Goal: Check status: Check status

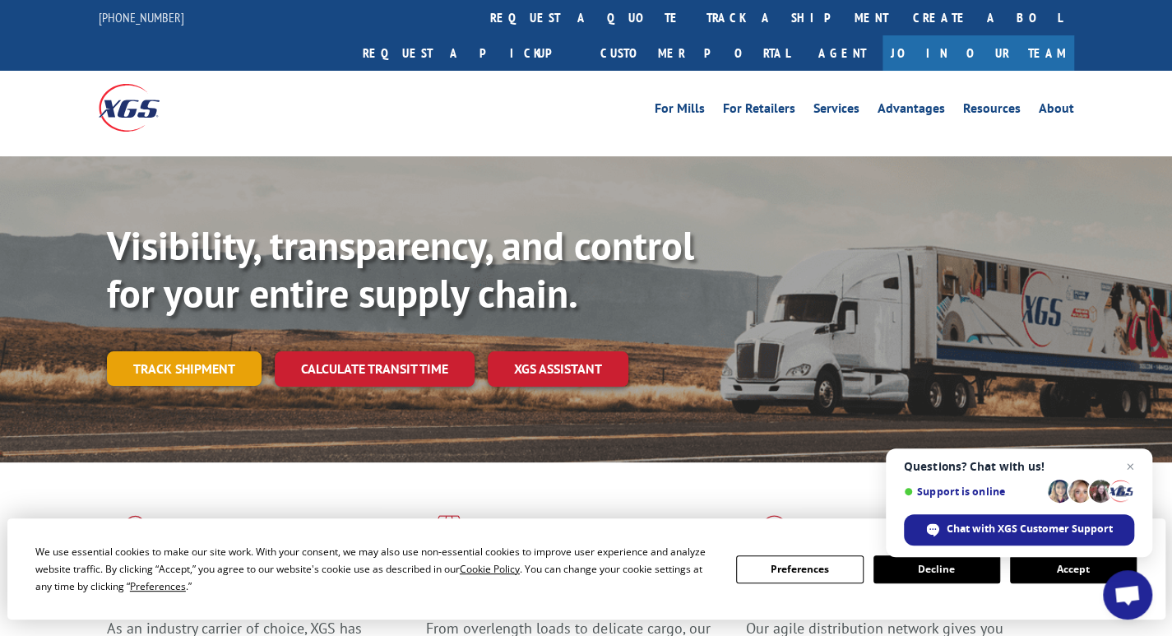
click at [197, 351] on link "Track shipment" at bounding box center [184, 368] width 155 height 35
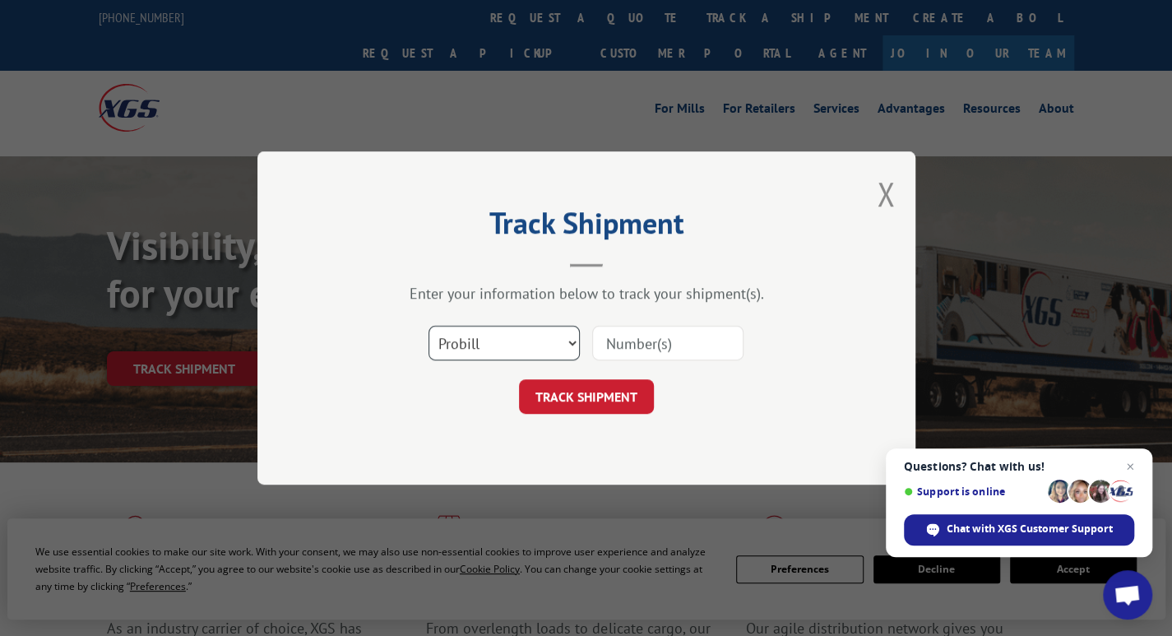
click at [514, 346] on select "Select category... Probill BOL PO" at bounding box center [503, 343] width 151 height 35
select select "bol"
click at [428, 326] on select "Select category... Probill BOL PO" at bounding box center [503, 343] width 151 height 35
click at [617, 346] on input at bounding box center [667, 343] width 151 height 35
type input "363633"
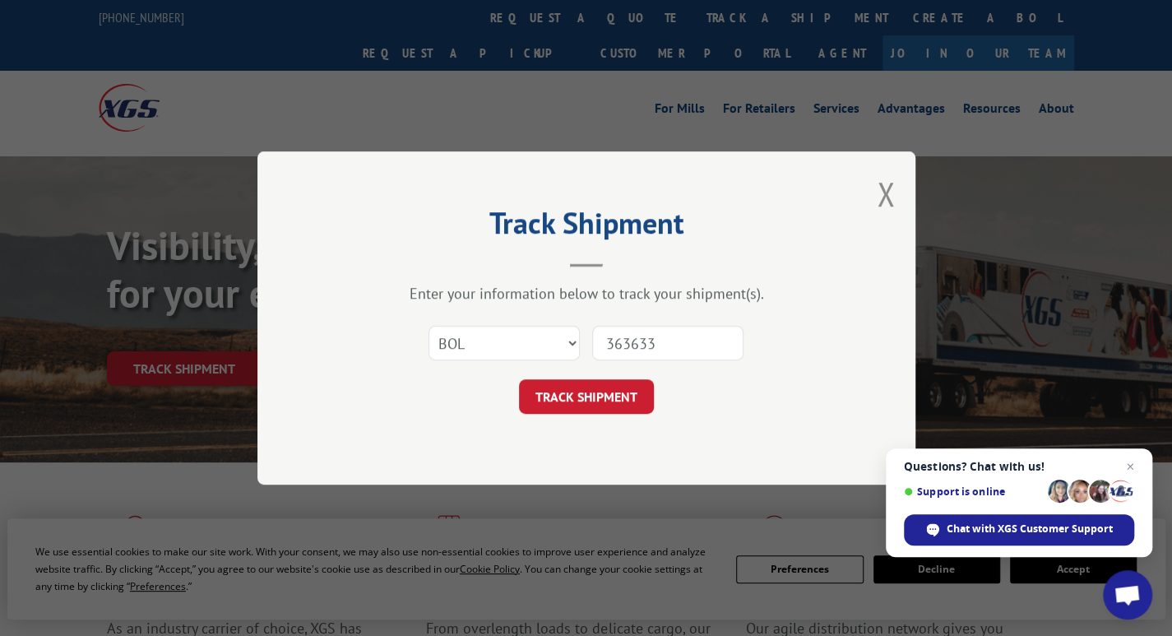
click button "TRACK SHIPMENT" at bounding box center [586, 396] width 135 height 35
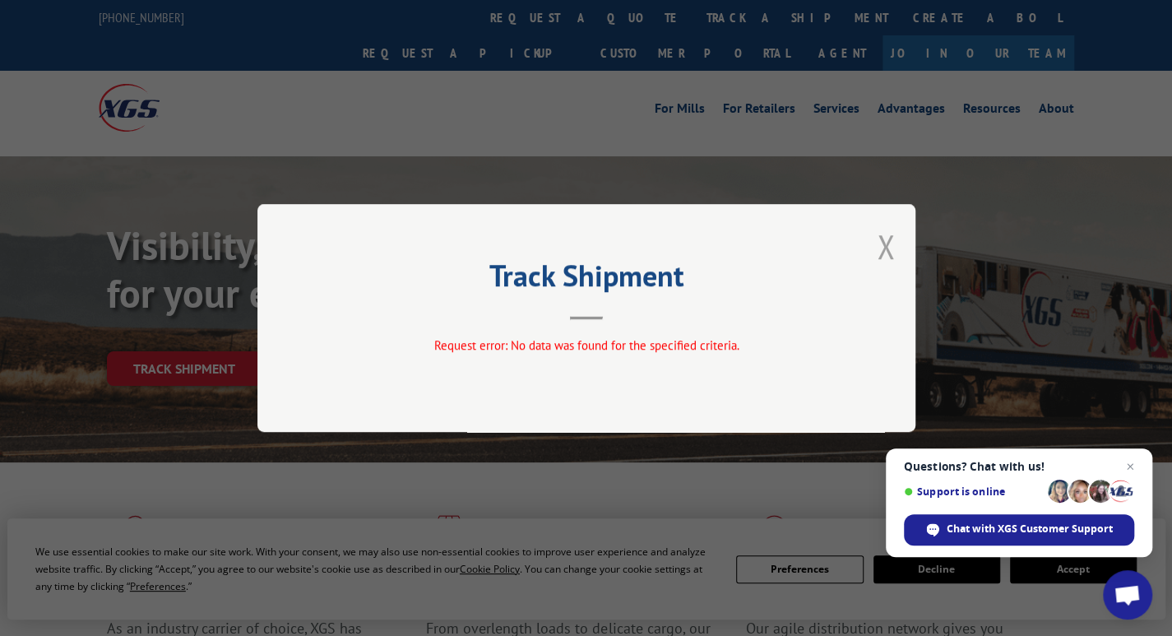
click at [888, 243] on button "Close modal" at bounding box center [886, 246] width 18 height 44
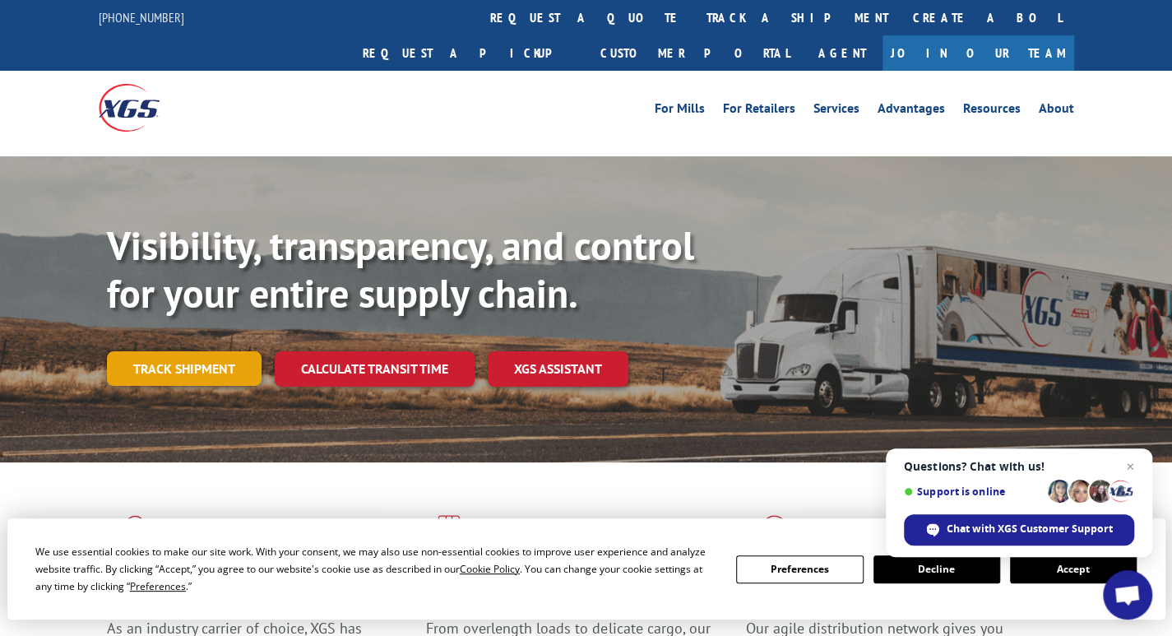
click at [191, 351] on link "Track shipment" at bounding box center [184, 368] width 155 height 35
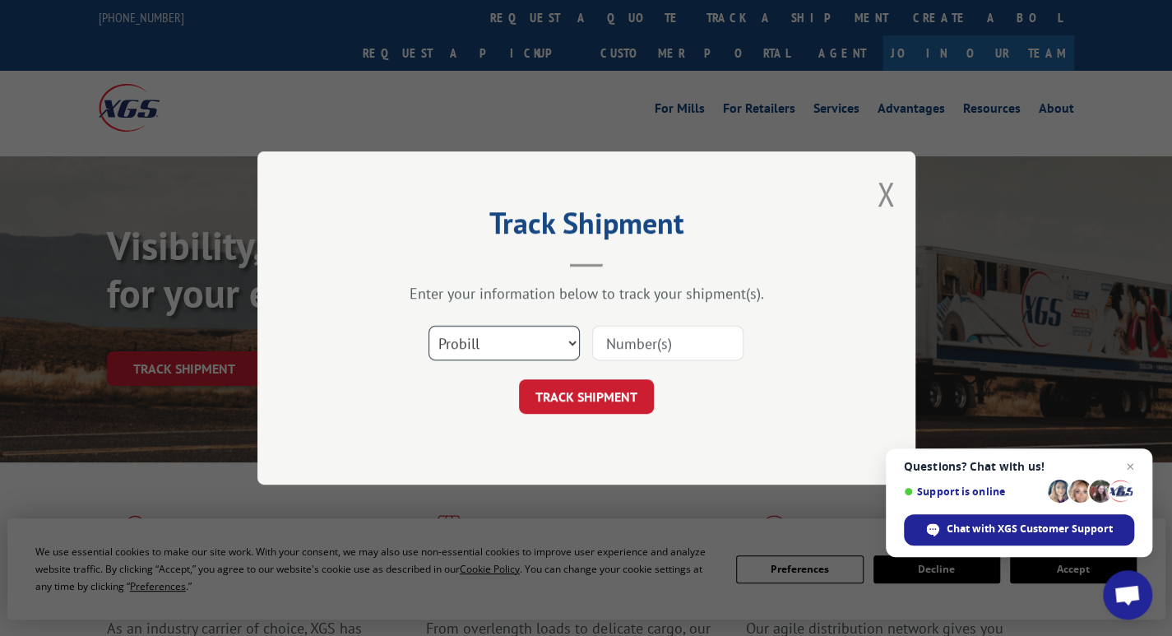
click at [475, 341] on select "Select category... Probill BOL PO" at bounding box center [503, 343] width 151 height 35
click at [428, 326] on select "Select category... Probill BOL PO" at bounding box center [503, 343] width 151 height 35
click at [615, 345] on input at bounding box center [667, 343] width 151 height 35
drag, startPoint x: 566, startPoint y: 344, endPoint x: 534, endPoint y: 345, distance: 31.3
click at [566, 344] on select "Select category... Probill BOL PO" at bounding box center [503, 343] width 151 height 35
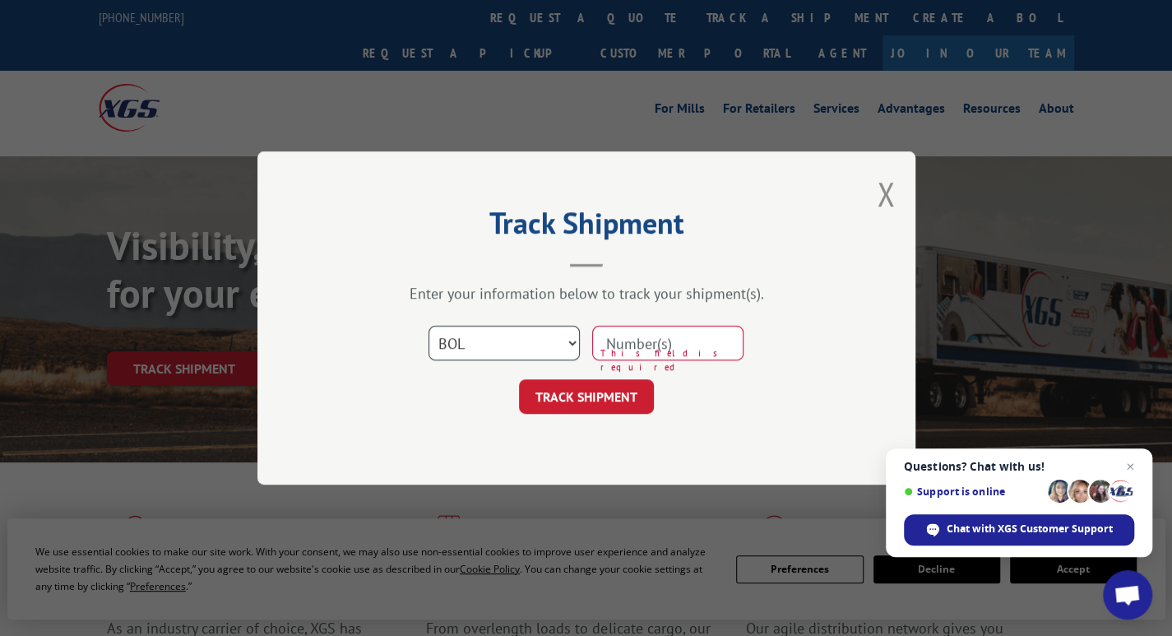
select select "probill"
click at [428, 326] on select "Select category... Probill BOL PO" at bounding box center [503, 343] width 151 height 35
click at [670, 350] on input at bounding box center [667, 343] width 151 height 35
type input "129196461"
click button "TRACK SHIPMENT" at bounding box center [586, 396] width 135 height 35
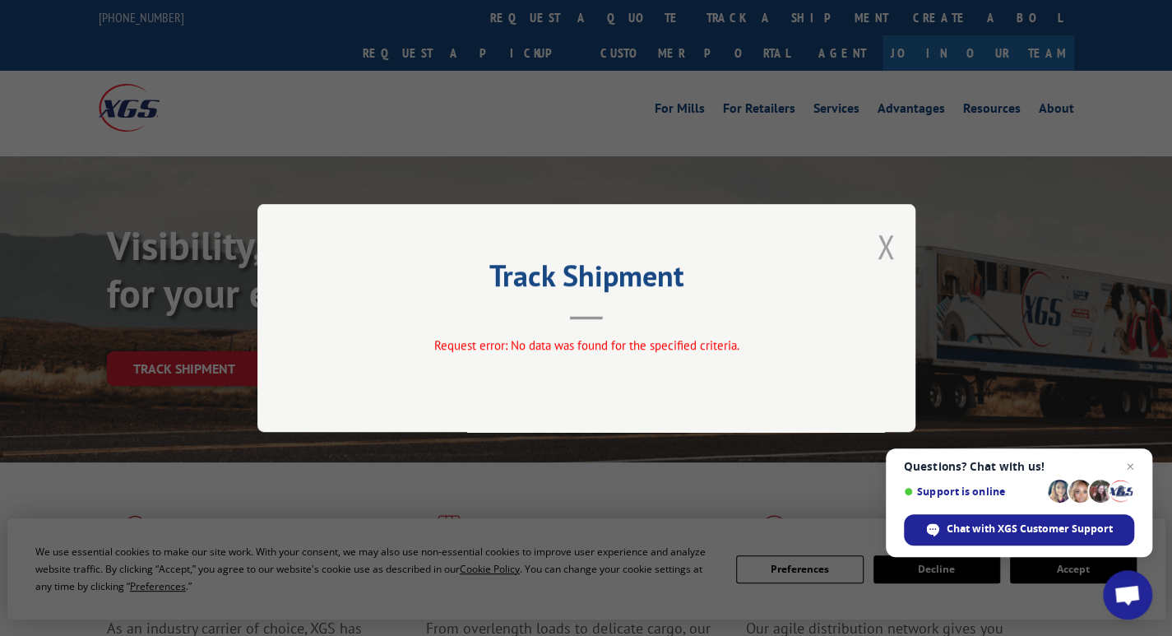
click at [881, 252] on button "Close modal" at bounding box center [886, 246] width 18 height 44
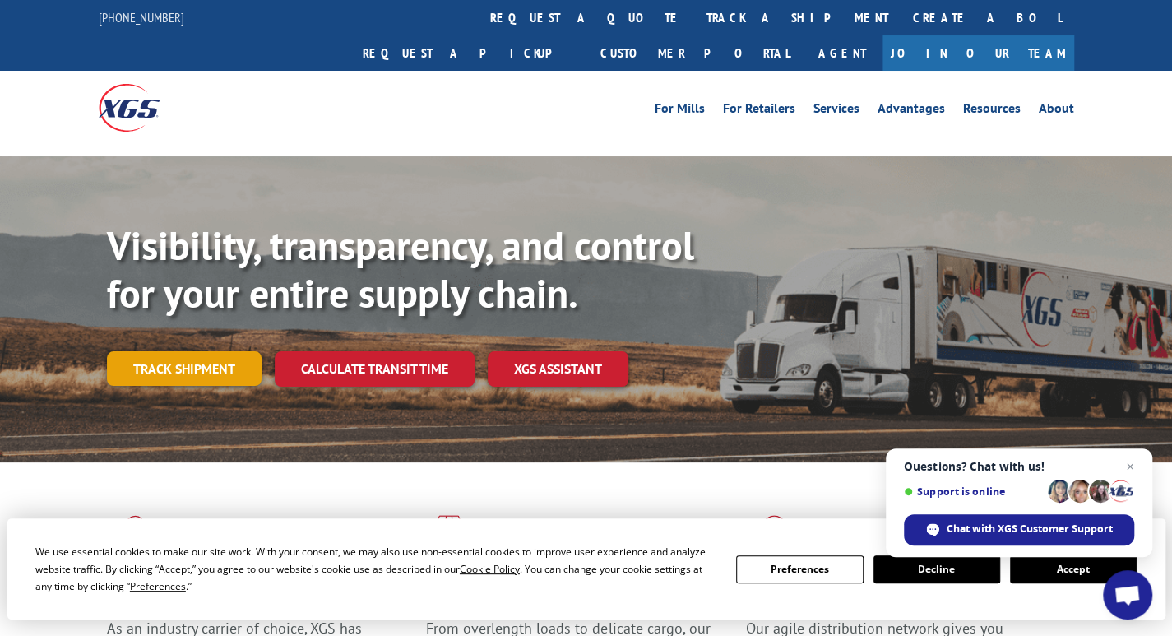
click at [136, 351] on link "Track shipment" at bounding box center [184, 368] width 155 height 35
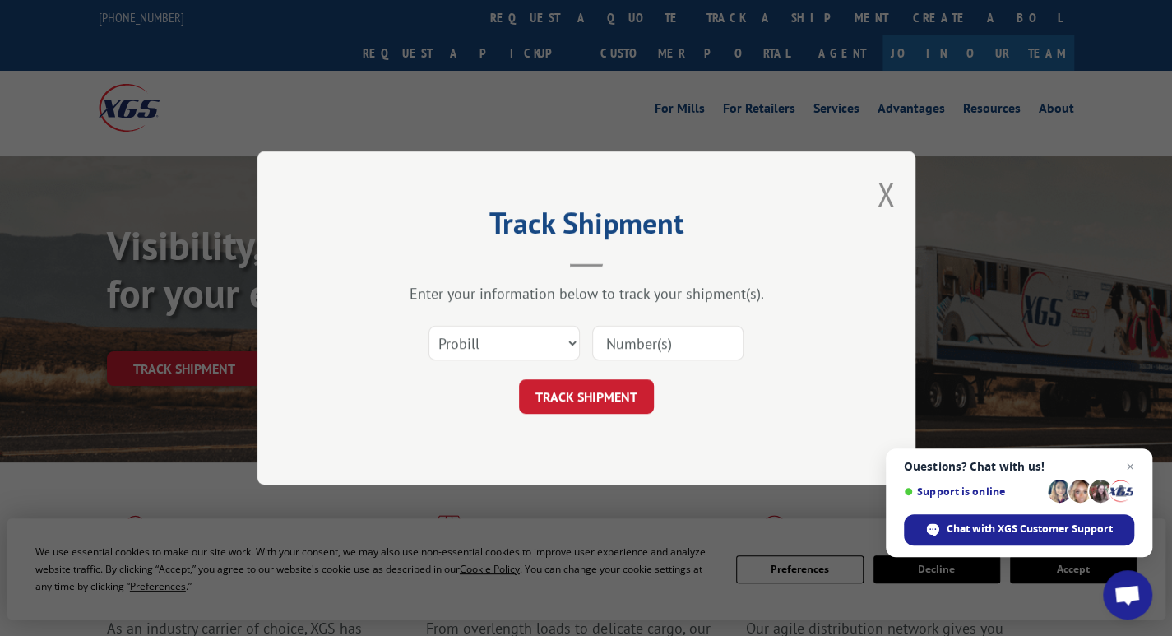
click at [635, 351] on input at bounding box center [667, 343] width 151 height 35
type input "129196461"
click button "TRACK SHIPMENT" at bounding box center [586, 396] width 135 height 35
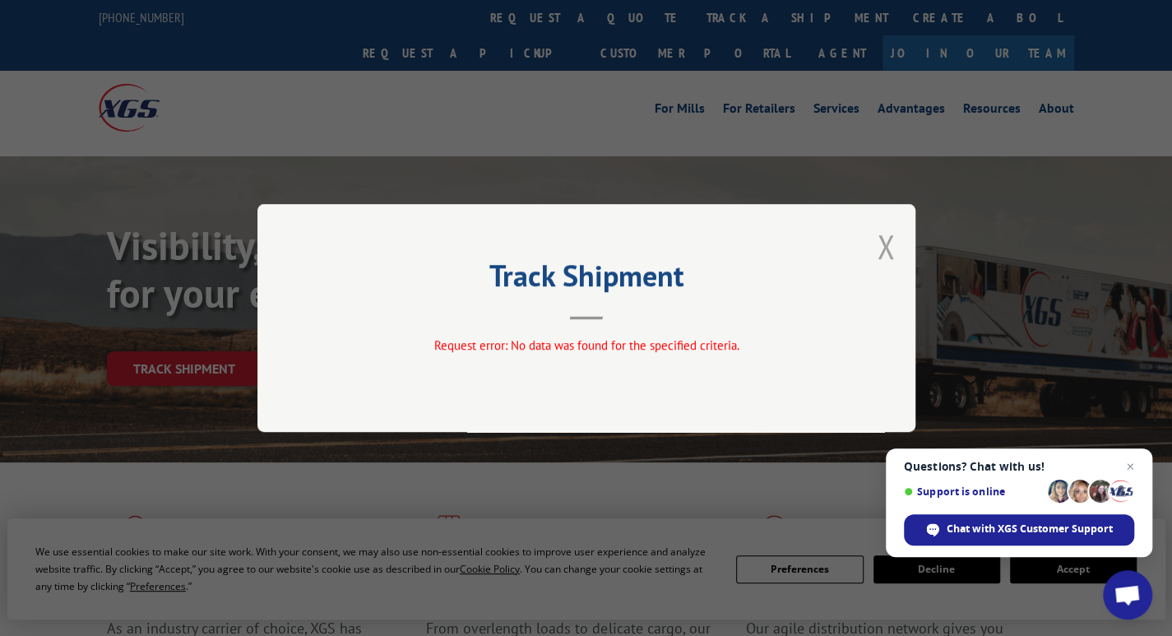
click at [882, 251] on button "Close modal" at bounding box center [886, 246] width 18 height 44
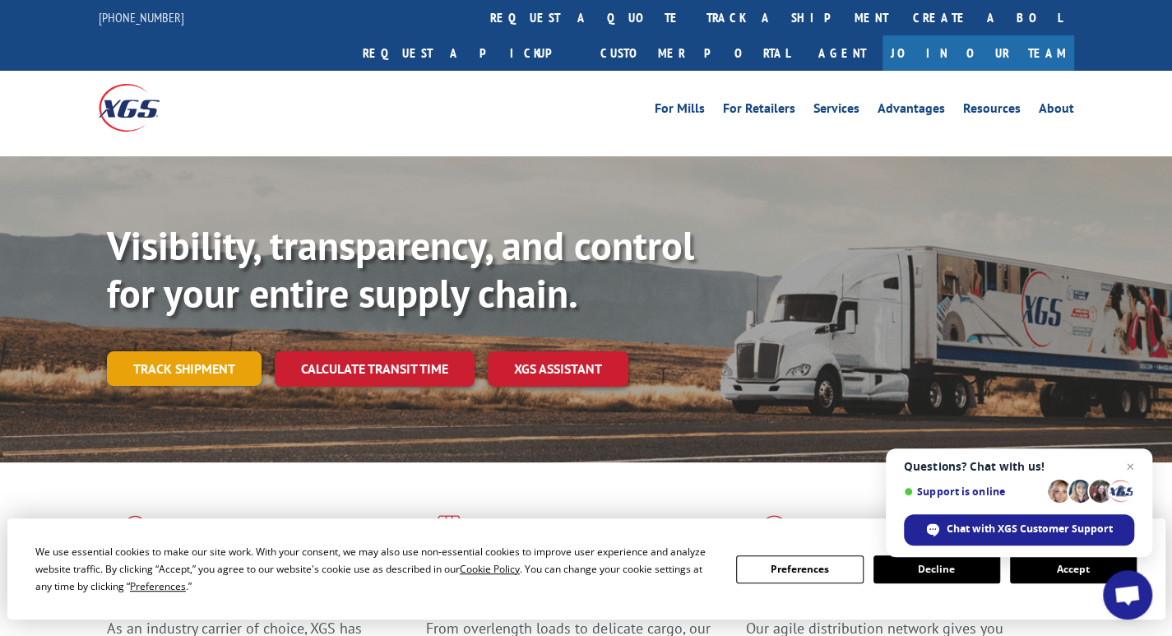
click at [202, 351] on link "Track shipment" at bounding box center [184, 368] width 155 height 35
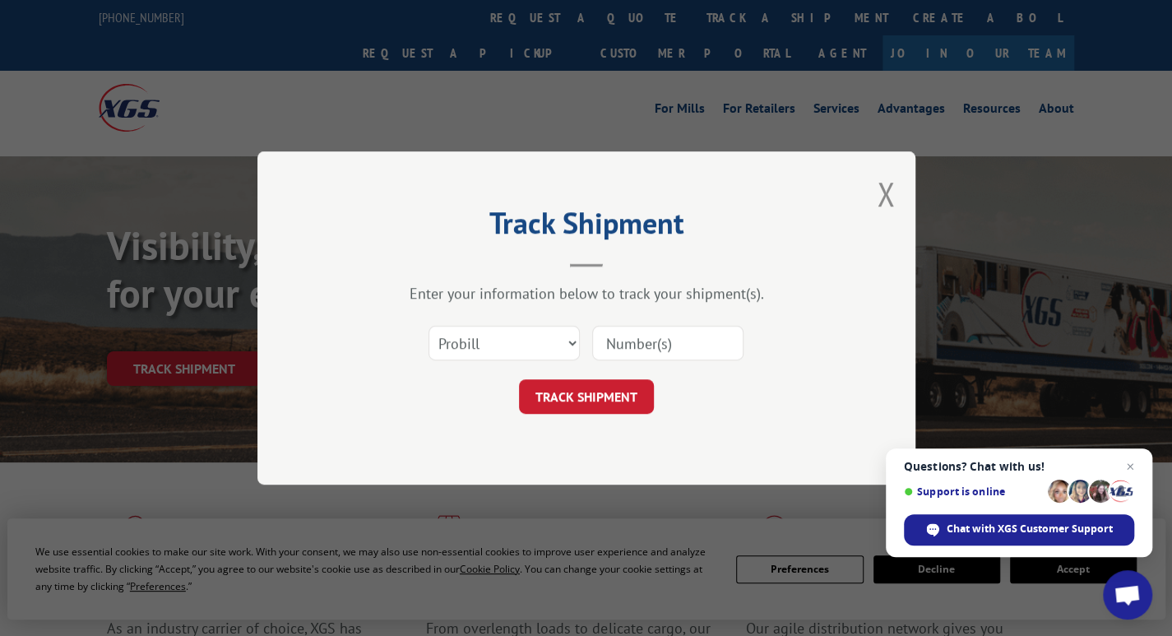
click at [637, 335] on input at bounding box center [667, 343] width 151 height 35
type input "17685010"
click button "TRACK SHIPMENT" at bounding box center [586, 396] width 135 height 35
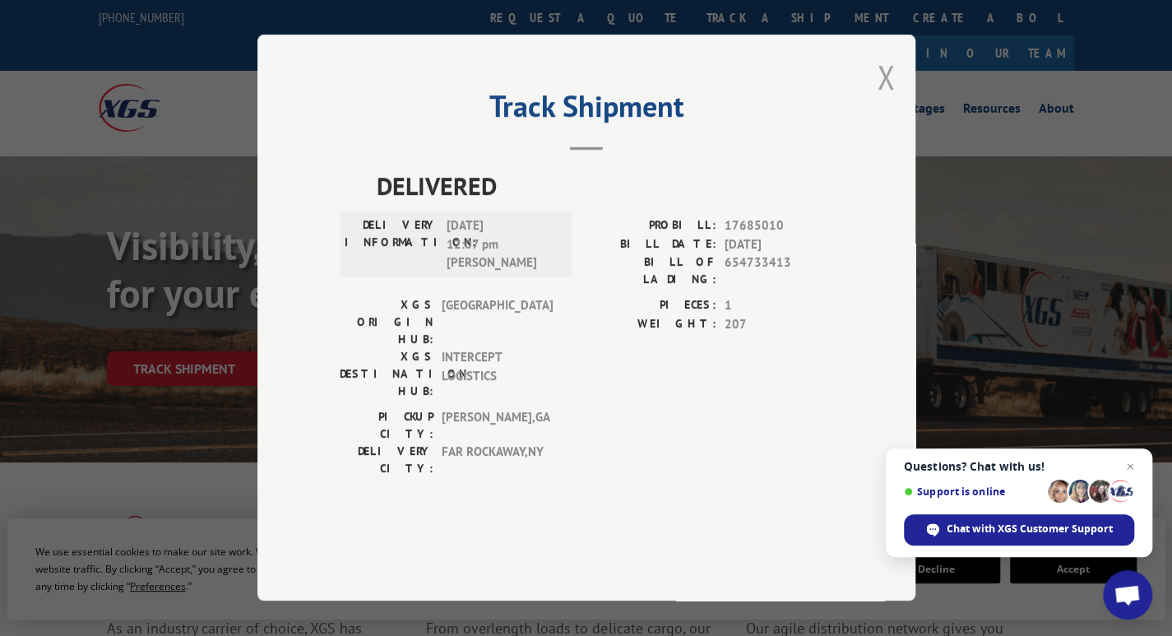
click at [885, 99] on button "Close modal" at bounding box center [886, 77] width 18 height 44
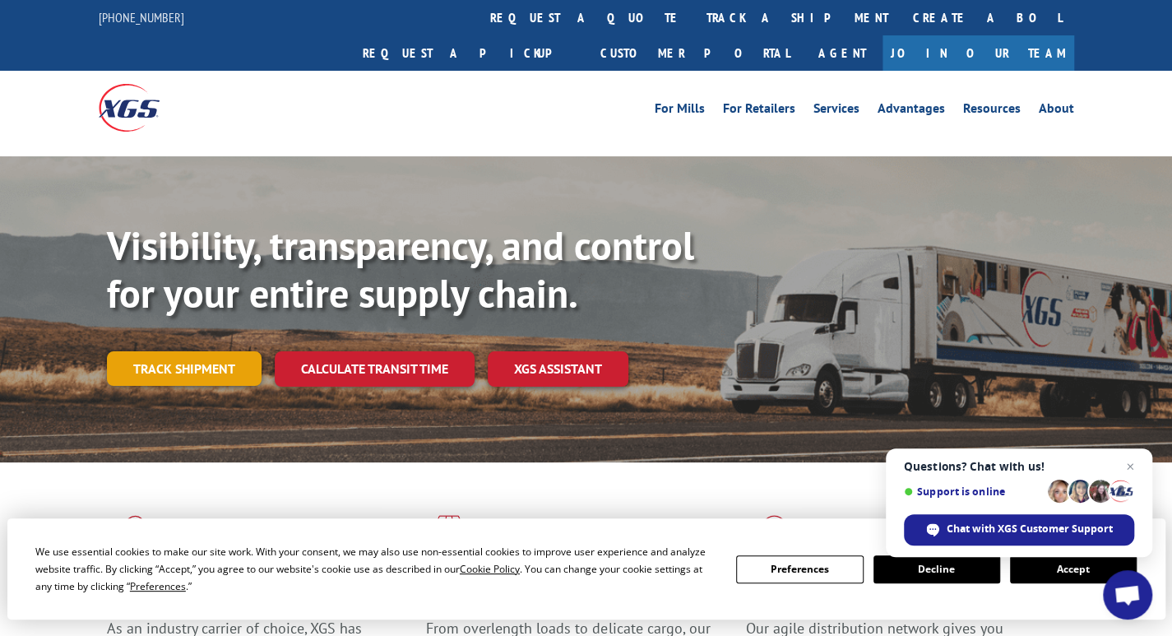
click at [201, 351] on link "Track shipment" at bounding box center [184, 368] width 155 height 35
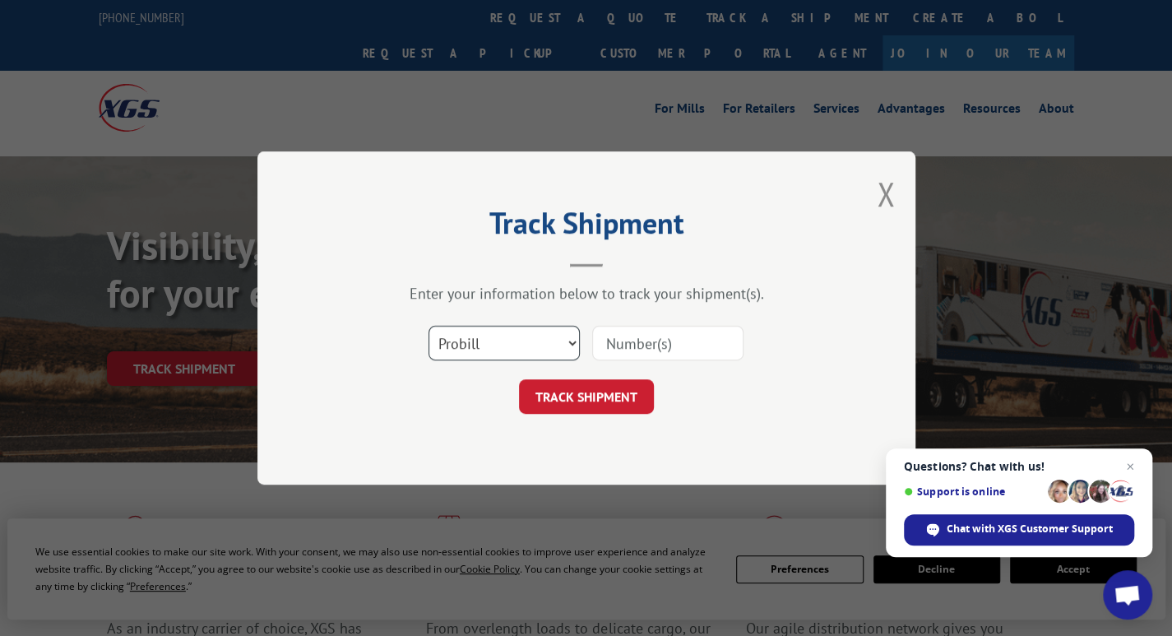
click at [518, 343] on select "Select category... Probill BOL PO" at bounding box center [503, 343] width 151 height 35
select select "bol"
click at [428, 326] on select "Select category... Probill BOL PO" at bounding box center [503, 343] width 151 height 35
click at [622, 340] on input at bounding box center [667, 343] width 151 height 35
paste input "363538"
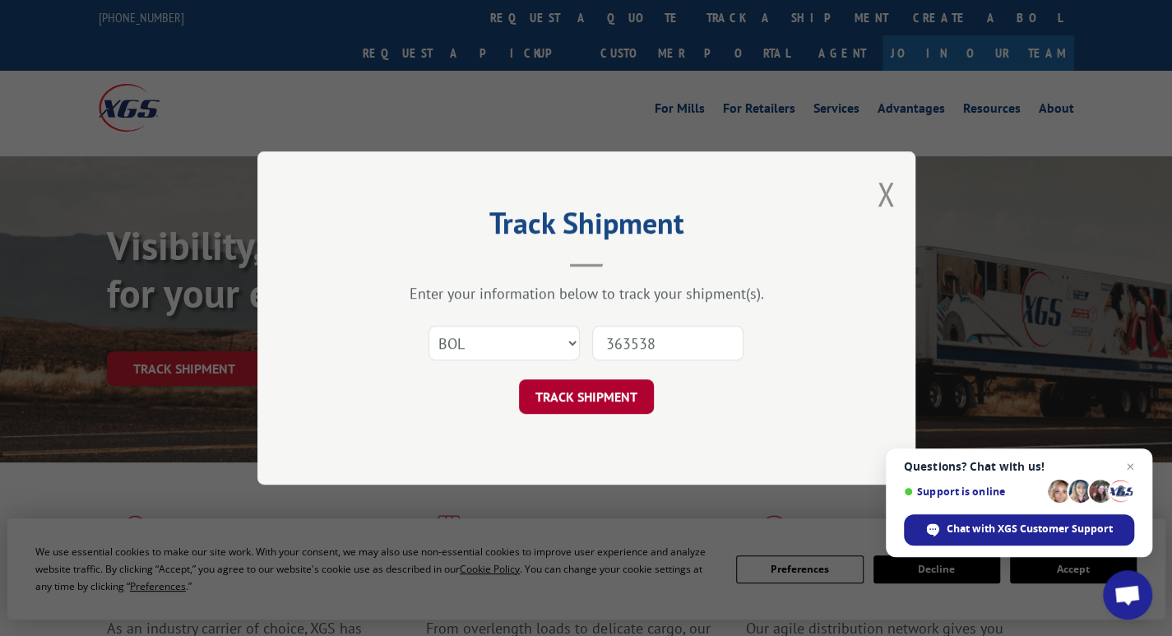
type input "363538"
click at [587, 386] on button "TRACK SHIPMENT" at bounding box center [586, 396] width 135 height 35
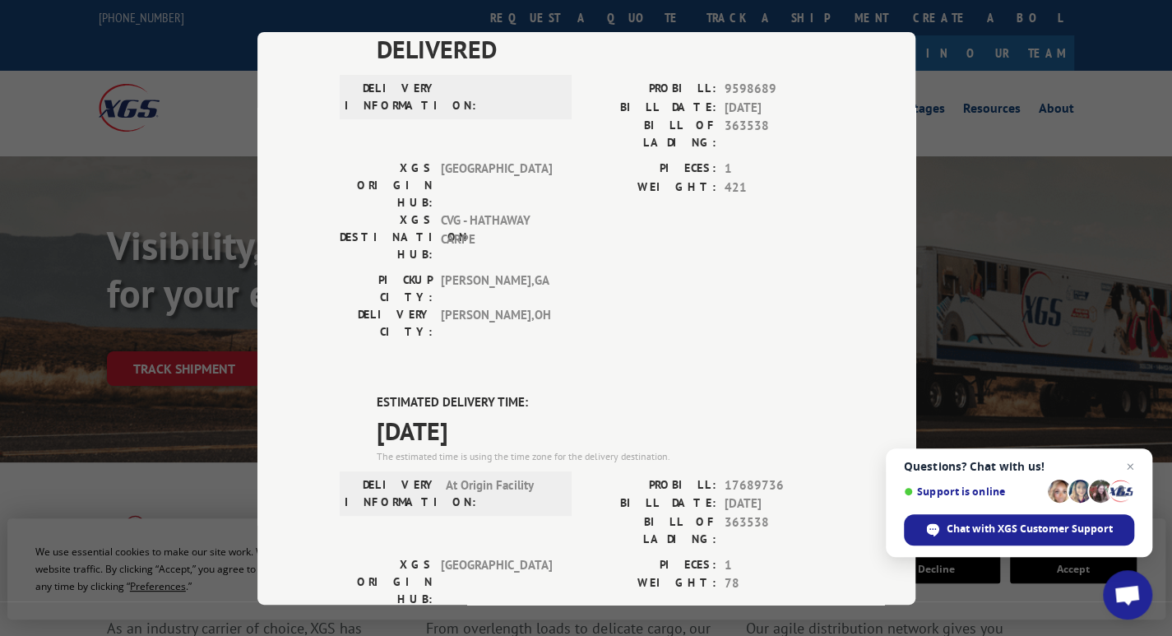
scroll to position [150, 0]
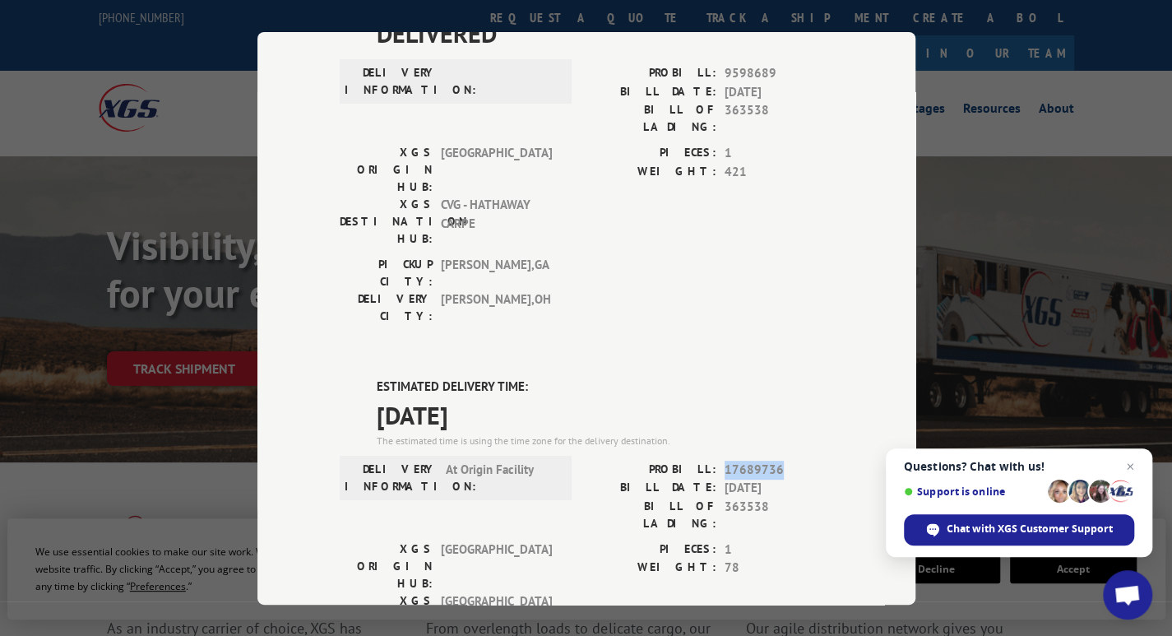
drag, startPoint x: 776, startPoint y: 370, endPoint x: 717, endPoint y: 366, distance: 59.3
click at [717, 460] on div "PROBILL: 17689736" at bounding box center [709, 469] width 247 height 19
copy span "17689736"
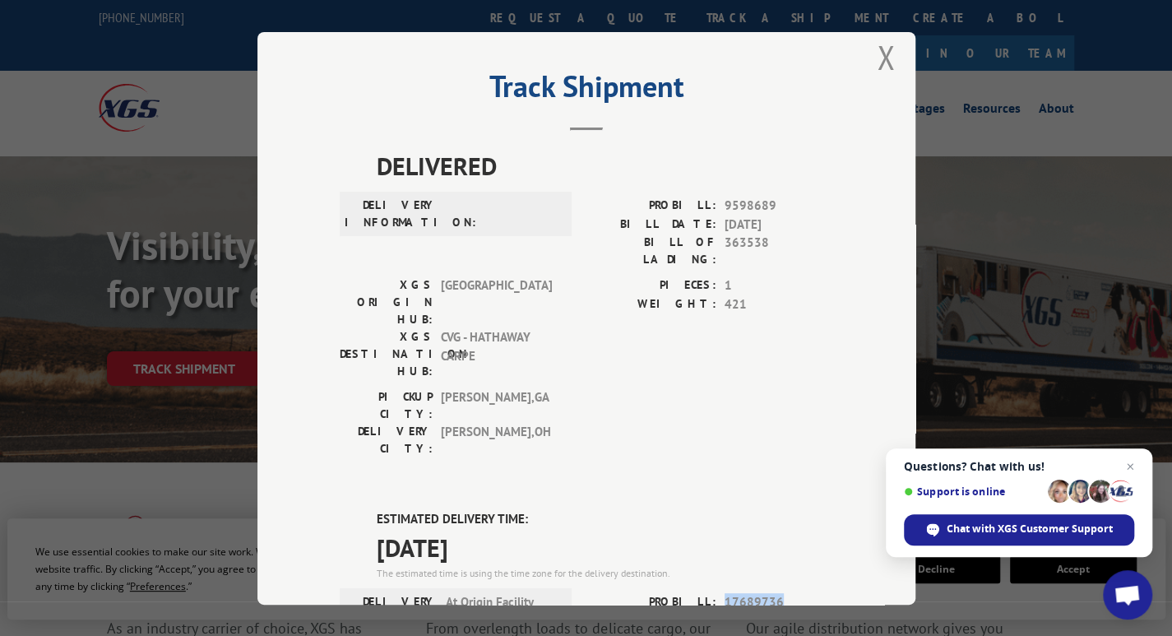
scroll to position [0, 0]
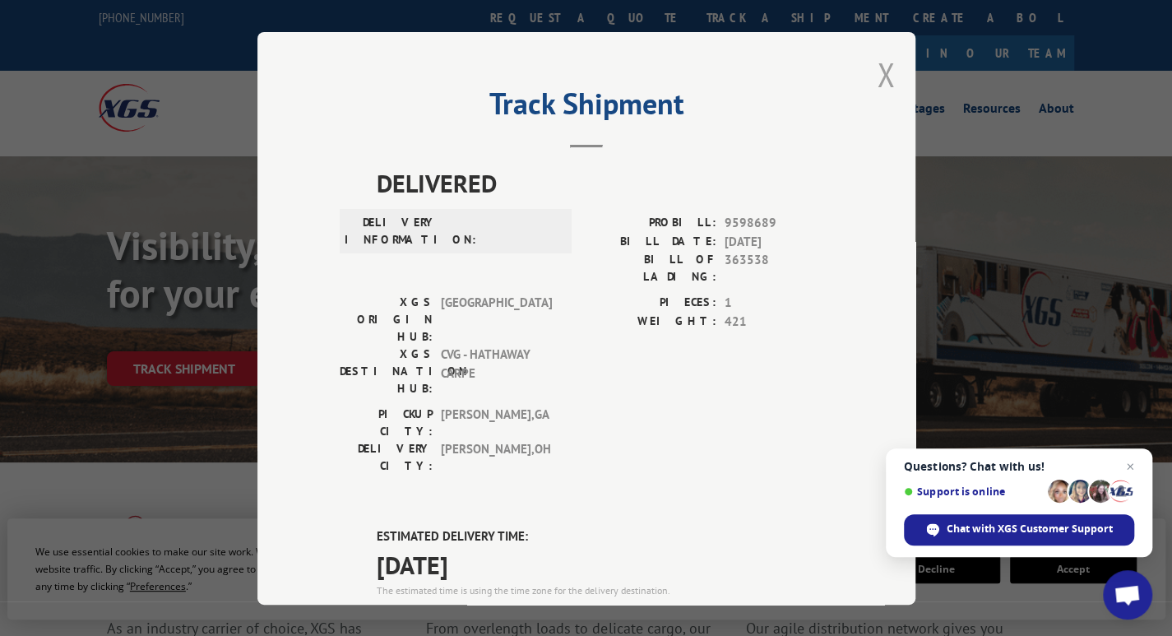
click at [877, 70] on button "Close modal" at bounding box center [886, 75] width 18 height 44
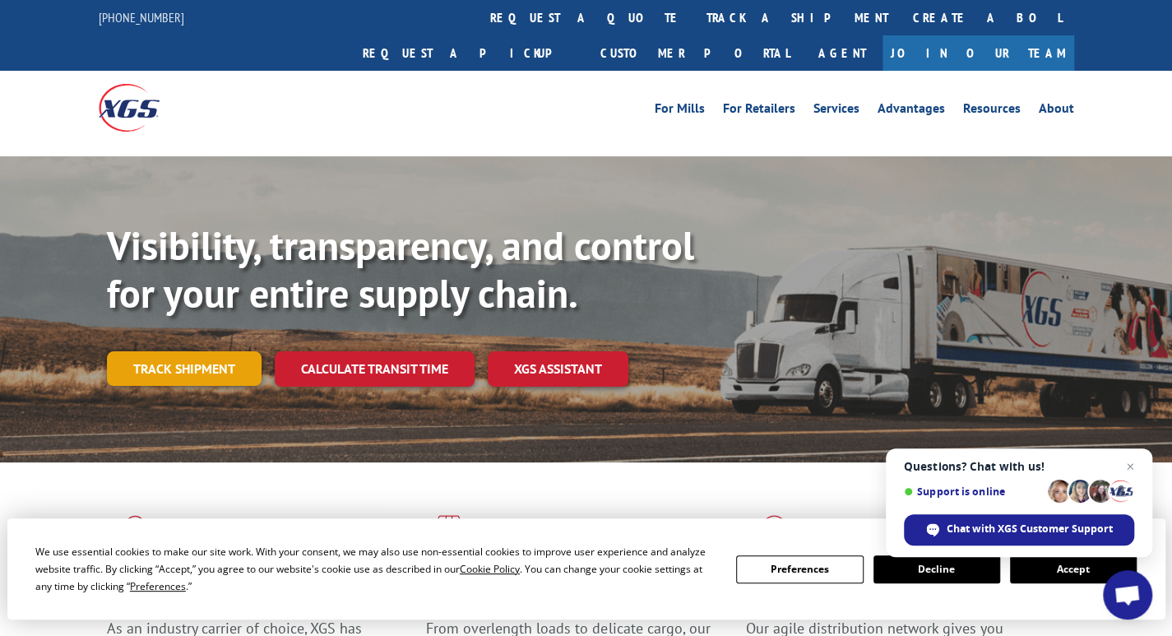
click at [192, 351] on link "Track shipment" at bounding box center [184, 368] width 155 height 35
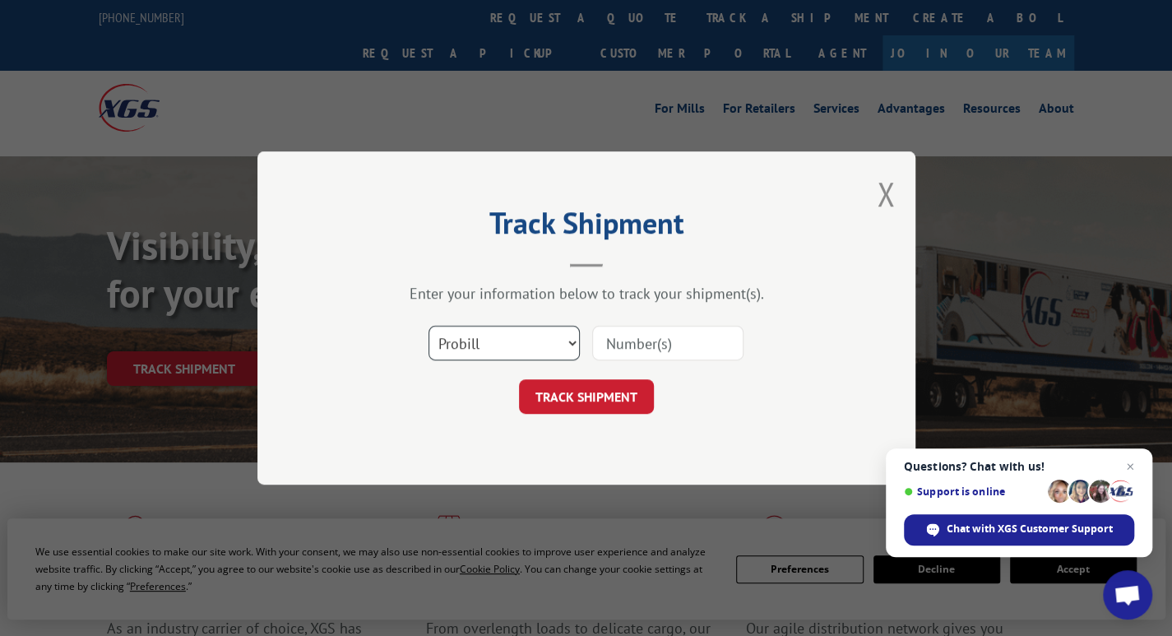
click at [459, 339] on select "Select category... Probill BOL PO" at bounding box center [503, 343] width 151 height 35
select select "bol"
click at [428, 326] on select "Select category... Probill BOL PO" at bounding box center [503, 343] width 151 height 35
click at [617, 340] on input at bounding box center [667, 343] width 151 height 35
paste input "363537"
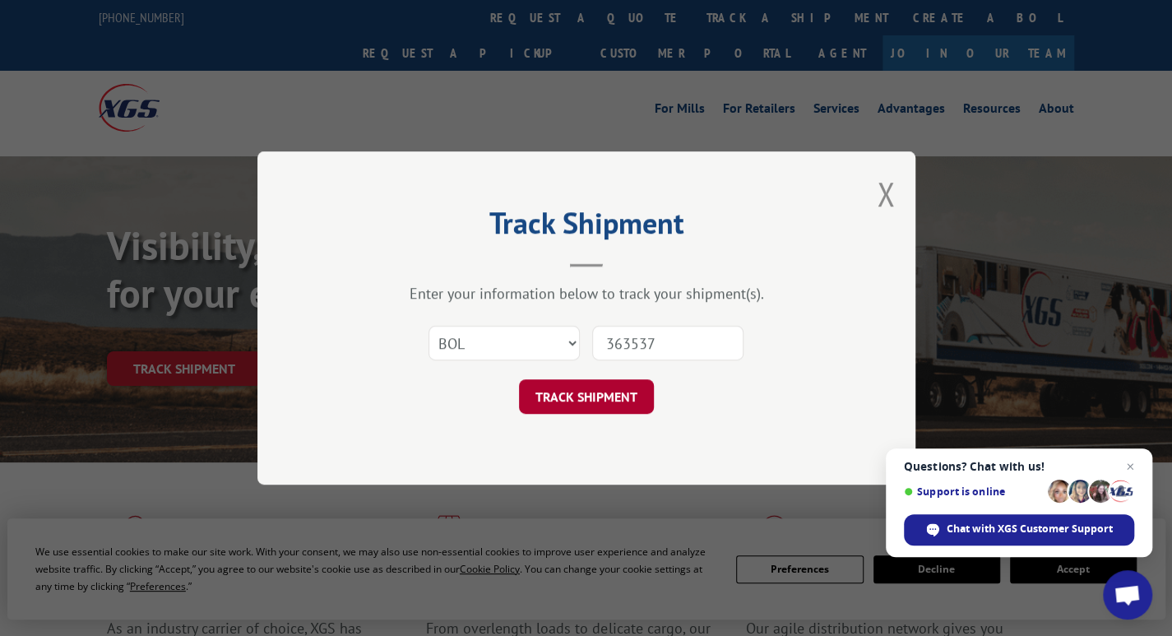
type input "363537"
click at [590, 387] on button "TRACK SHIPMENT" at bounding box center [586, 396] width 135 height 35
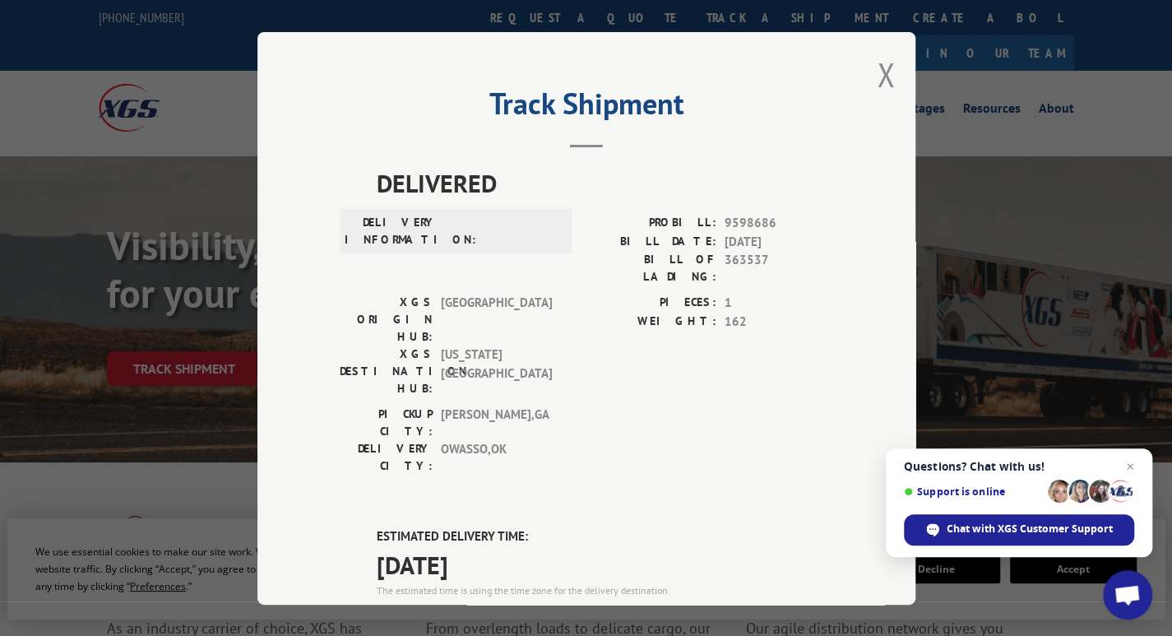
drag, startPoint x: 780, startPoint y: 515, endPoint x: 724, endPoint y: 517, distance: 56.0
click at [715, 609] on div "PROBILL: 17689735" at bounding box center [709, 618] width 247 height 19
copy span "17689735"
drag, startPoint x: 875, startPoint y: 79, endPoint x: 866, endPoint y: 68, distance: 14.0
click at [877, 78] on button "Close modal" at bounding box center [886, 75] width 18 height 44
